Goal: Task Accomplishment & Management: Complete application form

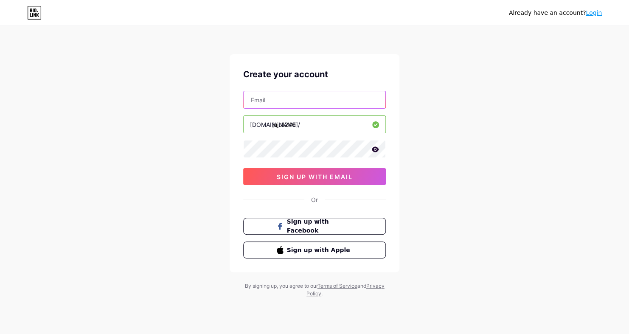
click at [331, 102] on input "text" at bounding box center [315, 99] width 142 height 17
type input "[EMAIL_ADDRESS][DOMAIN_NAME]"
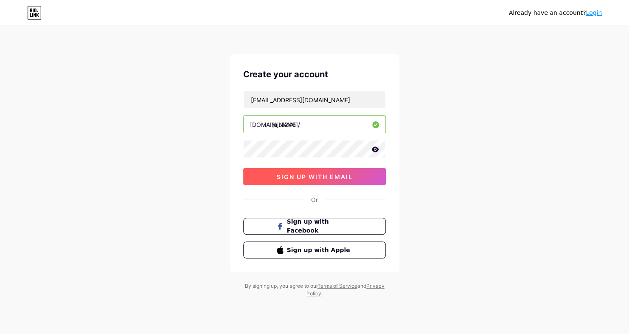
click at [326, 175] on span "sign up with email" at bounding box center [315, 176] width 76 height 7
click at [373, 149] on icon at bounding box center [375, 149] width 7 height 6
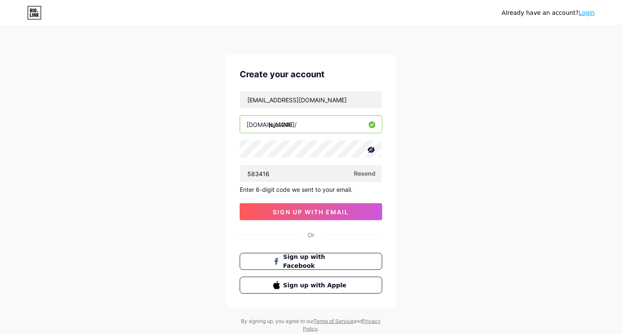
type input "583416"
click at [326, 214] on span "sign up with email" at bounding box center [311, 211] width 76 height 7
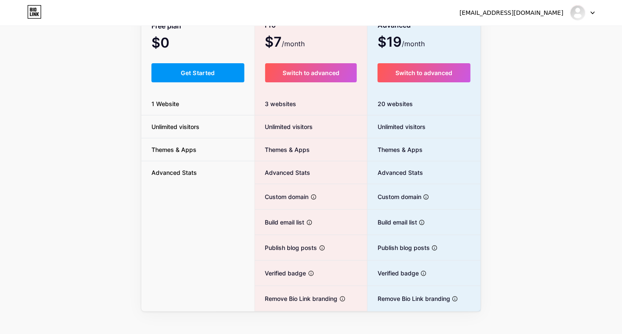
scroll to position [81, 0]
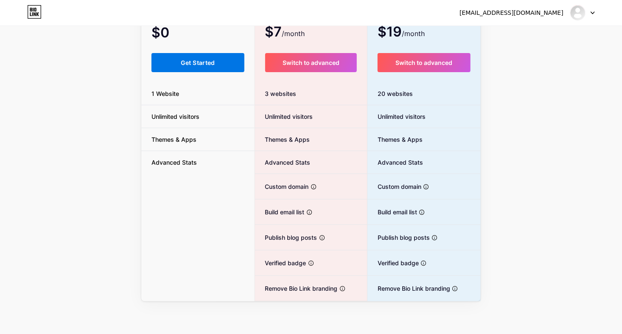
click at [189, 62] on span "Get Started" at bounding box center [198, 62] width 34 height 7
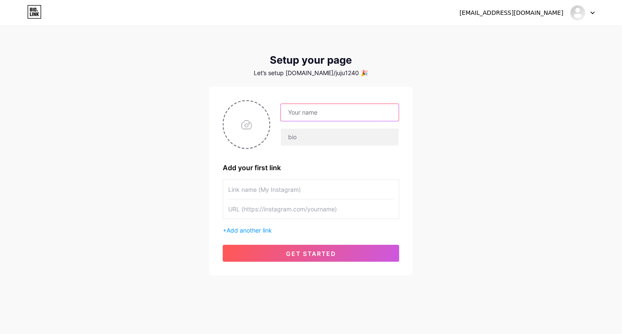
click at [301, 115] on input "text" at bounding box center [340, 112] width 118 height 17
type input "[PERSON_NAME]"
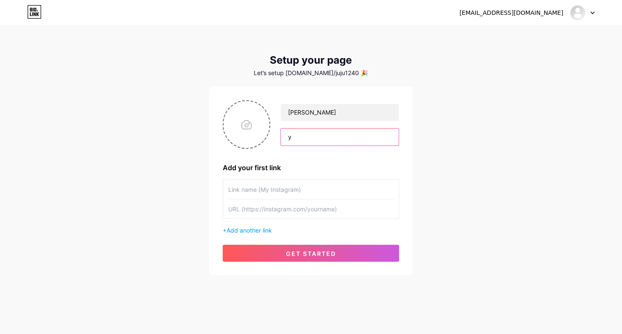
click at [316, 138] on input "y" at bounding box center [340, 137] width 118 height 17
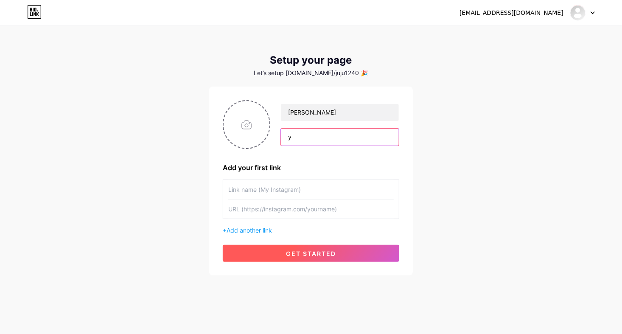
type input "y"
click at [279, 255] on button "get started" at bounding box center [311, 253] width 177 height 17
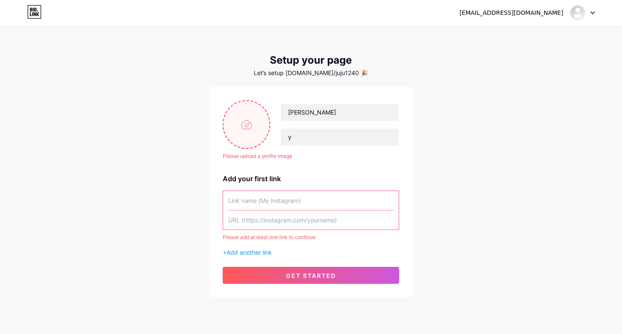
click at [253, 135] on input "file" at bounding box center [247, 124] width 46 height 47
type input "C:\fakepath\WhatsApp Image [DATE] at 13.54.44_0466045a.jpg"
click at [299, 203] on input "text" at bounding box center [310, 200] width 165 height 19
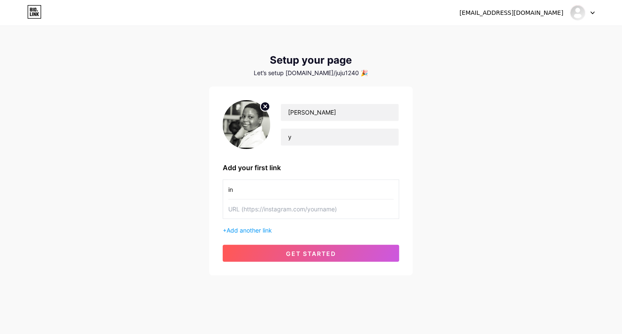
type input "i"
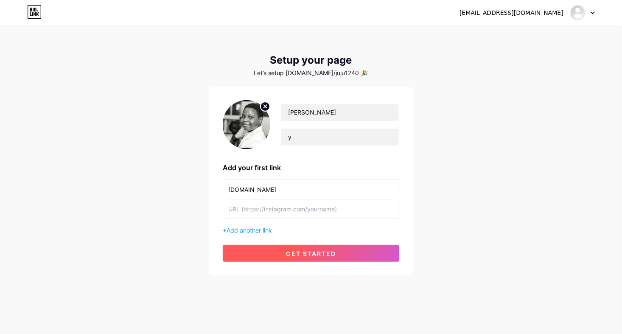
type input "[DOMAIN_NAME]"
click at [297, 248] on button "get started" at bounding box center [311, 253] width 177 height 17
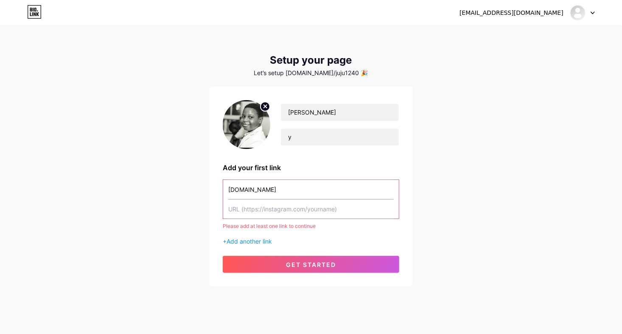
click at [272, 193] on input "[DOMAIN_NAME]" at bounding box center [310, 189] width 165 height 19
drag, startPoint x: 270, startPoint y: 189, endPoint x: 224, endPoint y: 188, distance: 46.7
drag, startPoint x: 224, startPoint y: 188, endPoint x: 235, endPoint y: 200, distance: 16.8
click at [235, 200] on input "text" at bounding box center [310, 208] width 165 height 19
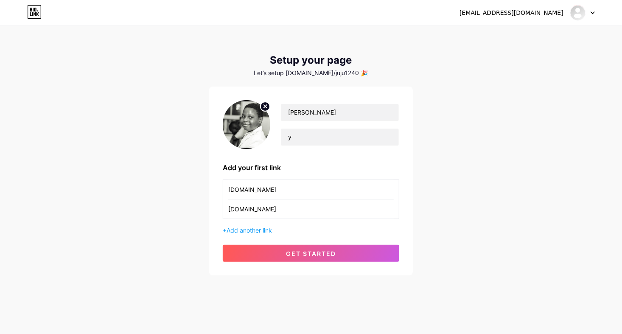
click at [232, 211] on input "[DOMAIN_NAME]" at bounding box center [310, 208] width 165 height 19
click at [245, 244] on div "[PERSON_NAME] y Add your first link [DOMAIN_NAME] [DOMAIN_NAME] + Add another l…" at bounding box center [311, 181] width 177 height 162
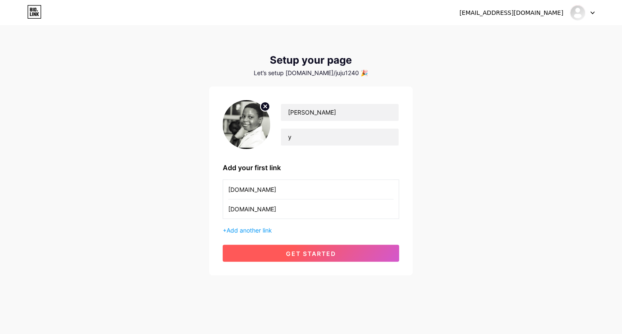
click at [246, 253] on button "get started" at bounding box center [311, 253] width 177 height 17
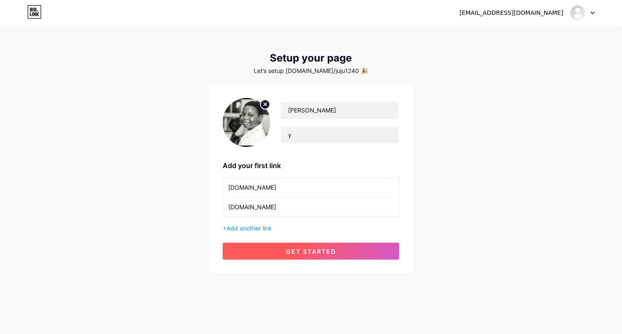
click at [246, 253] on button "get started" at bounding box center [311, 251] width 177 height 17
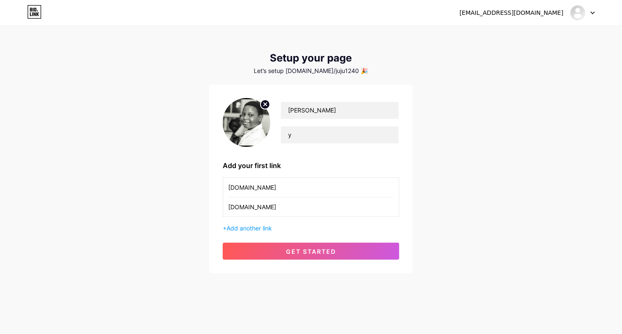
click at [274, 202] on input "[DOMAIN_NAME]" at bounding box center [310, 206] width 165 height 19
click at [227, 208] on div "[DOMAIN_NAME] [DOMAIN_NAME]" at bounding box center [311, 196] width 177 height 39
click at [228, 207] on input "[DOMAIN_NAME]" at bounding box center [310, 206] width 165 height 19
type input "[URL][DOMAIN_NAME]"
click at [256, 260] on div "[PERSON_NAME] y Add your first link [DOMAIN_NAME] [URL][DOMAIN_NAME] + Add anot…" at bounding box center [311, 178] width 204 height 189
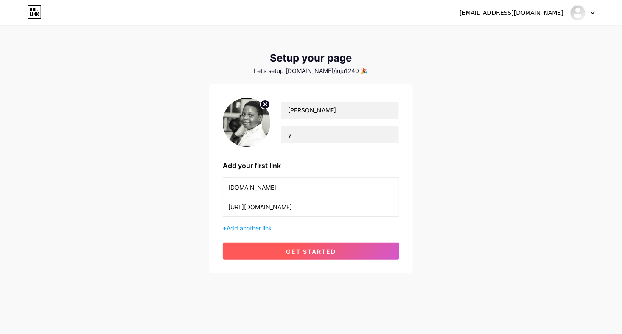
click at [255, 256] on button "get started" at bounding box center [311, 251] width 177 height 17
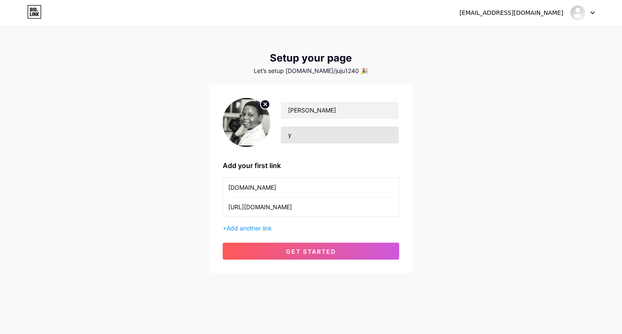
drag, startPoint x: 255, startPoint y: 256, endPoint x: 294, endPoint y: 138, distance: 124.4
click at [294, 138] on div "[PERSON_NAME] y Add your first link [DOMAIN_NAME] [URL][DOMAIN_NAME] + Add anot…" at bounding box center [311, 179] width 177 height 162
click at [294, 138] on input "y" at bounding box center [340, 134] width 118 height 17
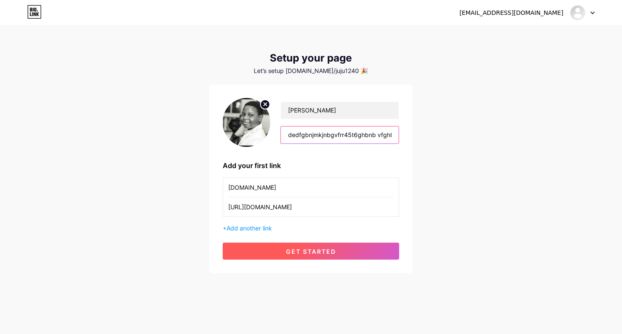
type input "qwertyuiopkjnbgvfdedfgbnjmkjnbgvfrr45t6ghbnb vfghb"
click at [297, 250] on span "get started" at bounding box center [311, 251] width 50 height 7
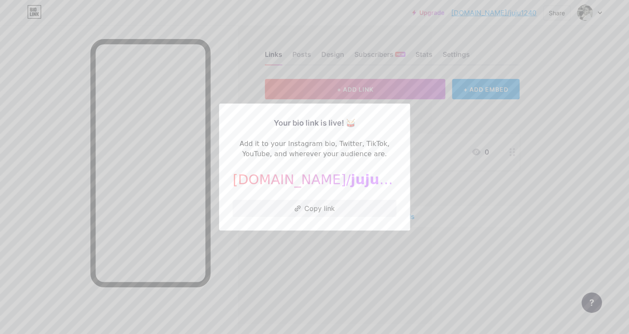
click at [297, 250] on div at bounding box center [314, 167] width 629 height 334
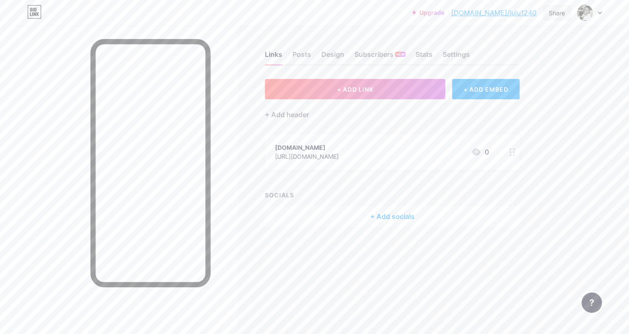
click at [559, 17] on div "Share" at bounding box center [557, 12] width 16 height 9
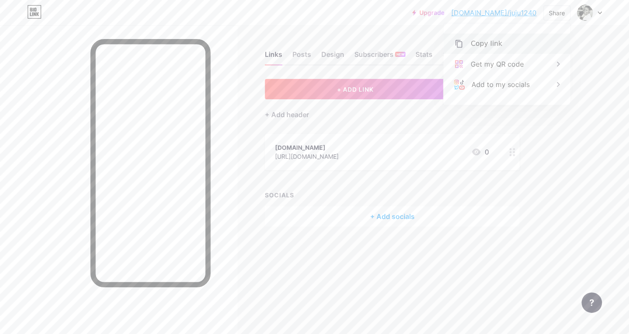
click at [528, 44] on div "Copy link" at bounding box center [506, 44] width 126 height 20
click at [327, 63] on div "Design" at bounding box center [332, 56] width 23 height 15
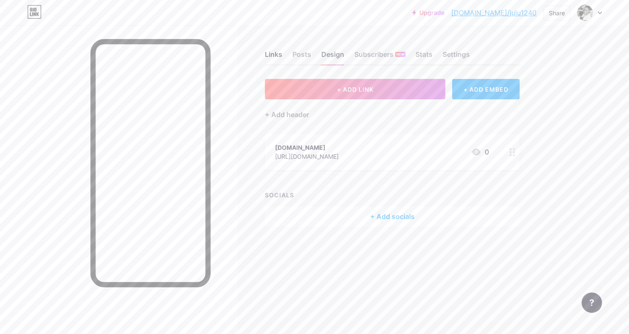
click at [339, 53] on div "Design" at bounding box center [332, 56] width 23 height 15
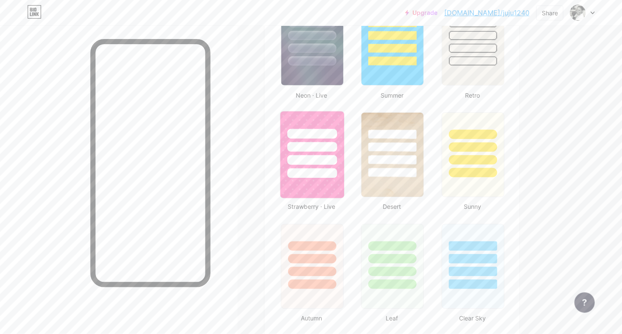
scroll to position [588, 0]
click at [318, 182] on img at bounding box center [312, 154] width 64 height 87
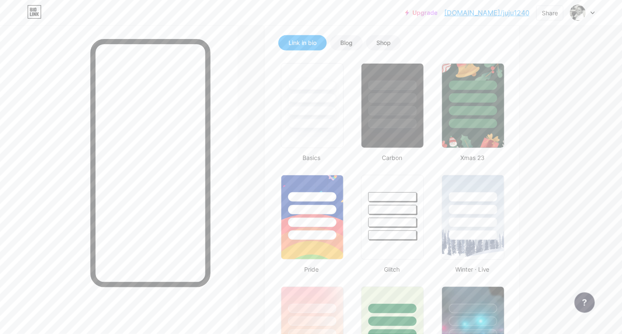
scroll to position [190, 0]
